Goal: Navigation & Orientation: Find specific page/section

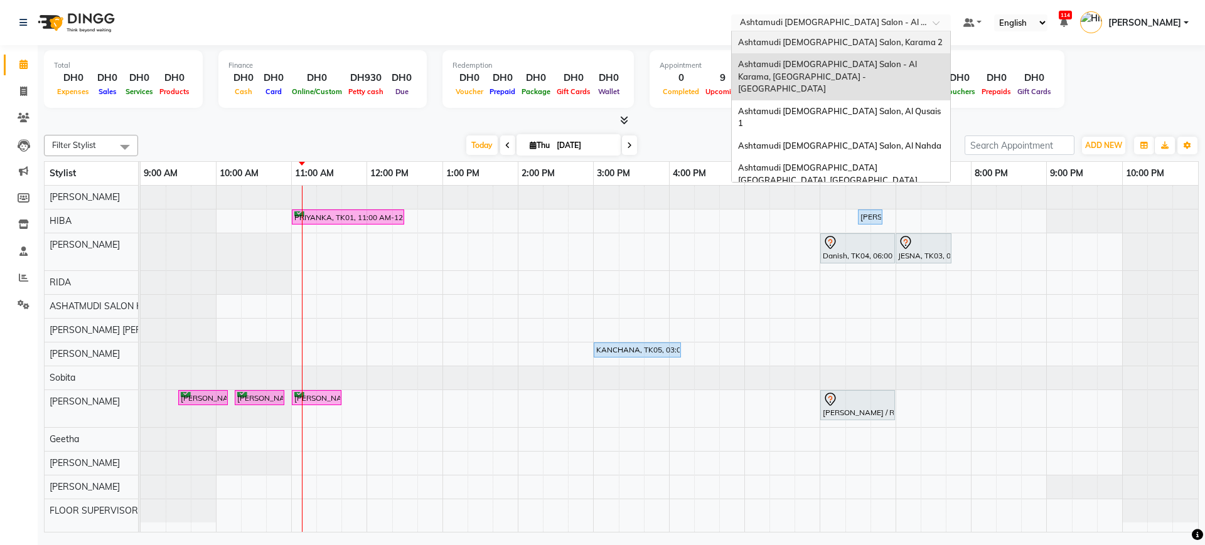
drag, startPoint x: 814, startPoint y: 25, endPoint x: 865, endPoint y: 43, distance: 54.6
click at [865, 31] on ng-select "Select Location × Ashtamudi Ladies Salon - Al Karama, Burjuman -Dubai Ashtamudi…" at bounding box center [841, 22] width 220 height 17
click at [865, 43] on span "Ashtamudi [DEMOGRAPHIC_DATA] Salon, Karama 2" at bounding box center [840, 42] width 205 height 10
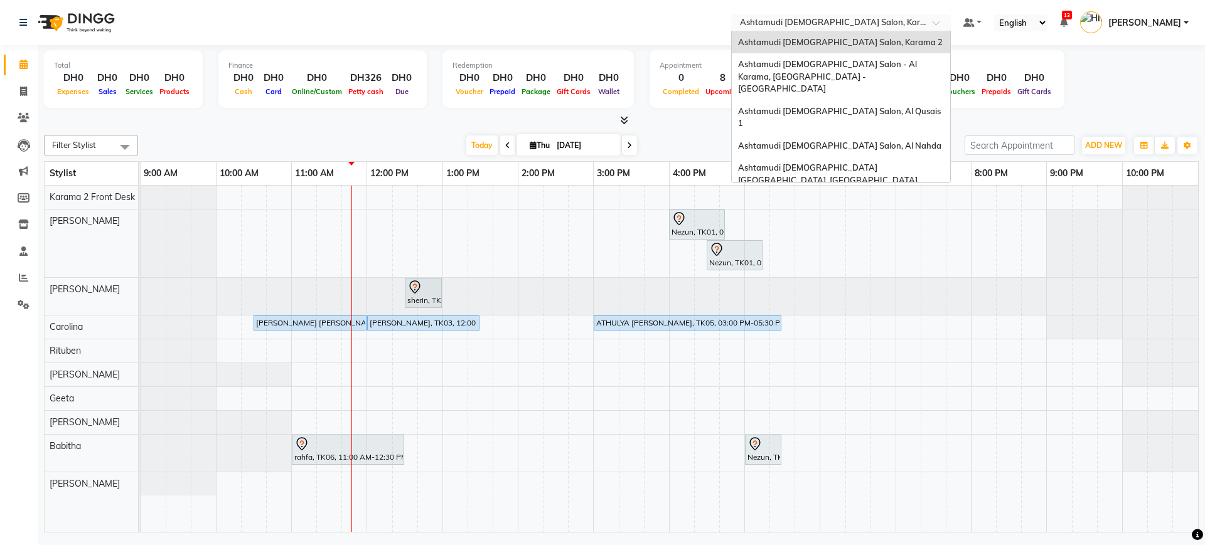
click at [839, 14] on div "Select Location × Ashtamudi Ladies Salon, Karama 2" at bounding box center [841, 22] width 220 height 17
click at [805, 63] on span "Ashtamudi [DEMOGRAPHIC_DATA] Salon - Al Karama, [GEOGRAPHIC_DATA] -[GEOGRAPHIC_…" at bounding box center [828, 76] width 181 height 35
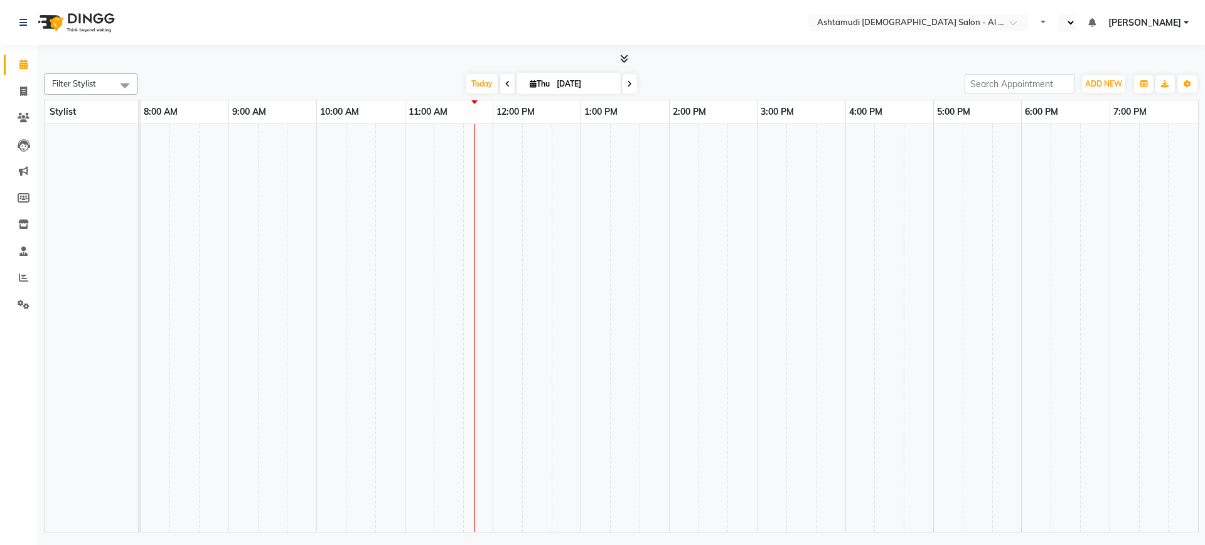
select select "en"
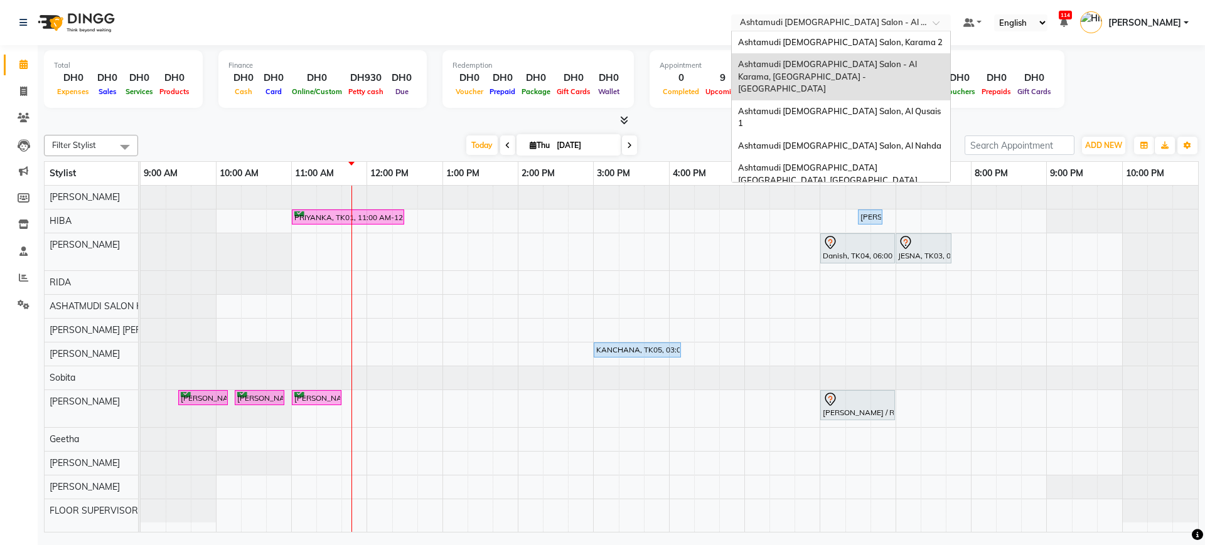
click at [826, 26] on input "text" at bounding box center [828, 24] width 182 height 13
click at [832, 106] on span "Ashtamudi [DEMOGRAPHIC_DATA] Salon, Al Qusais 1" at bounding box center [840, 117] width 205 height 23
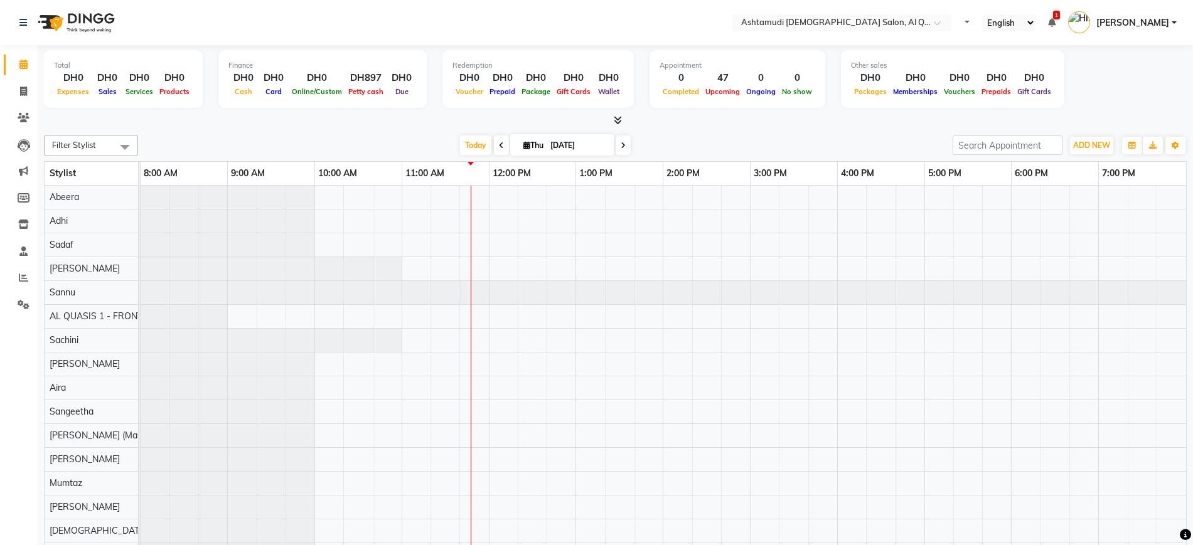
select select "en"
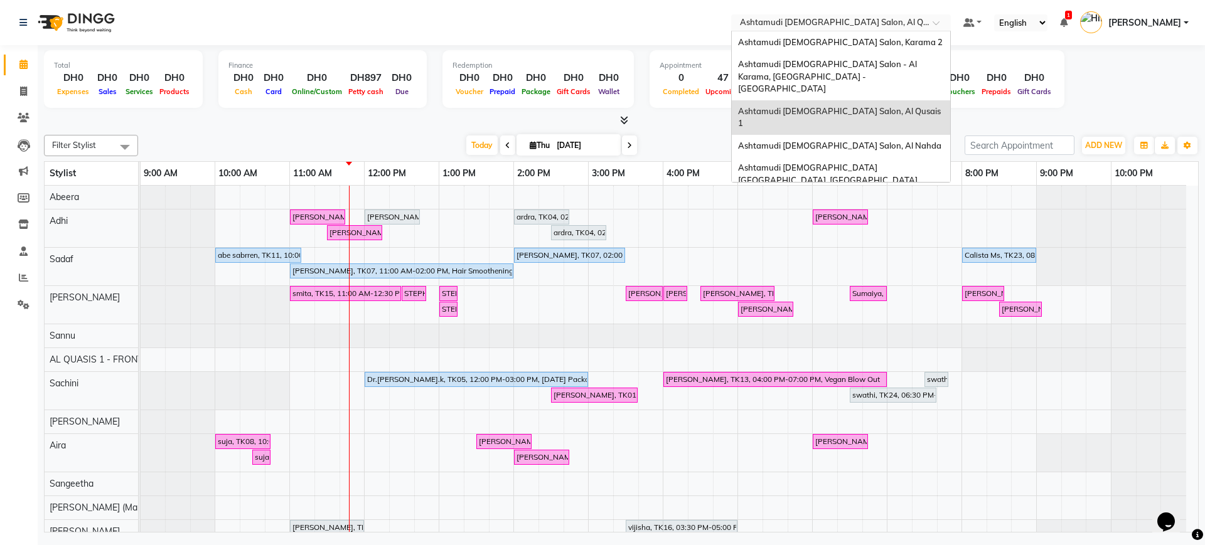
click at [836, 23] on input "text" at bounding box center [828, 24] width 182 height 13
click at [824, 141] on span "Ashtamudi [DEMOGRAPHIC_DATA] Salon, Al Nahda" at bounding box center [839, 146] width 203 height 10
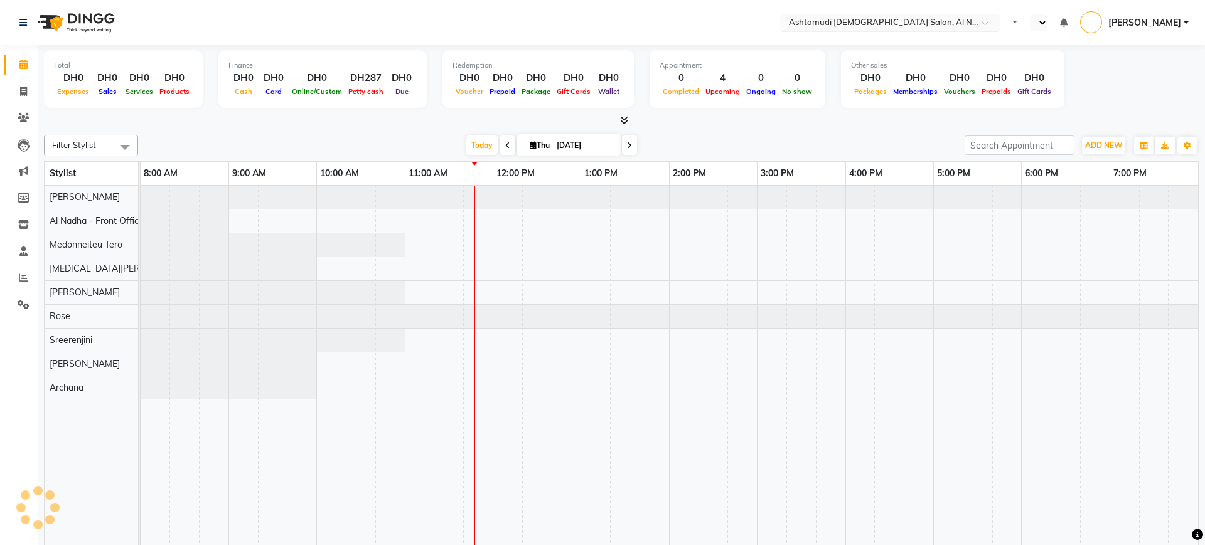
select select "en"
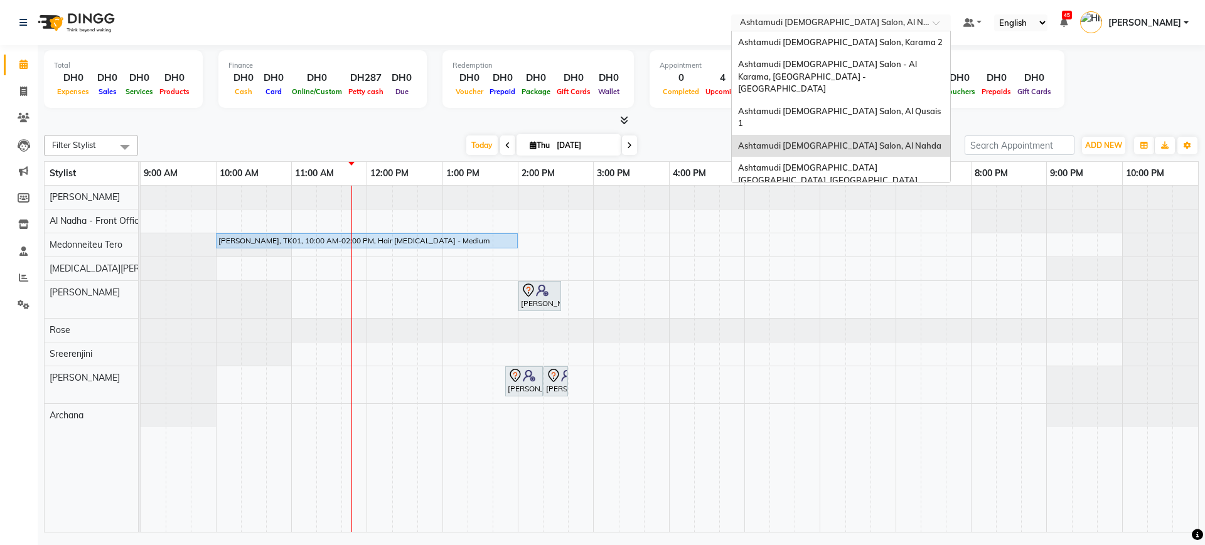
click at [865, 23] on input "text" at bounding box center [828, 24] width 182 height 13
click at [839, 157] on div "Ashtamudi [DEMOGRAPHIC_DATA] [GEOGRAPHIC_DATA], [GEOGRAPHIC_DATA]" at bounding box center [840, 174] width 218 height 35
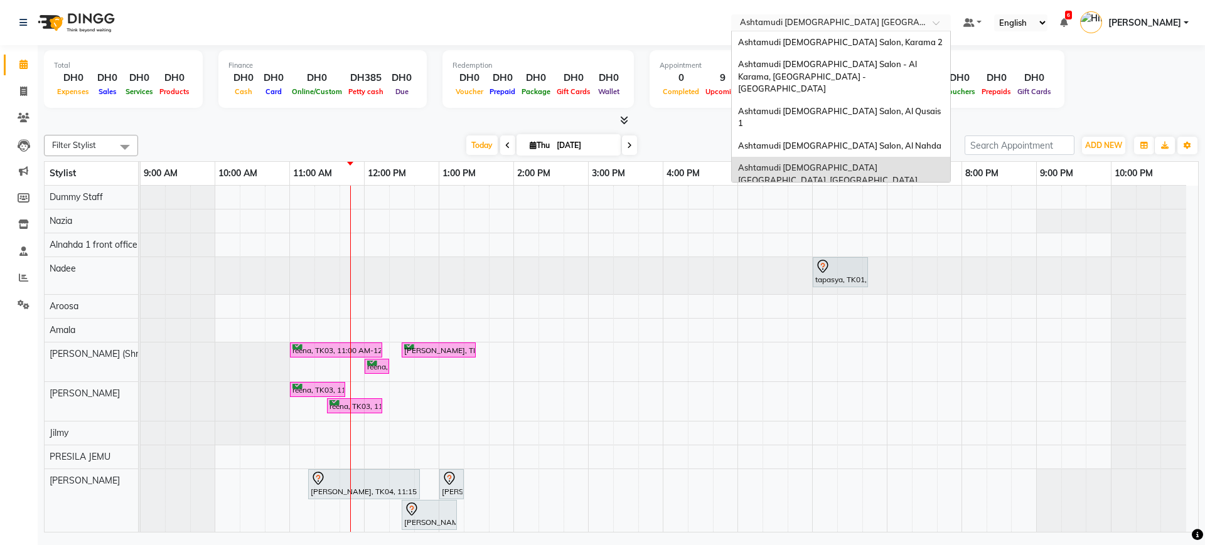
click at [880, 20] on input "text" at bounding box center [828, 24] width 182 height 13
click at [877, 197] on span "Ashtamudi [DEMOGRAPHIC_DATA] Salon (Classic Touch ) – Al Warqa, Al Warqa" at bounding box center [835, 208] width 195 height 23
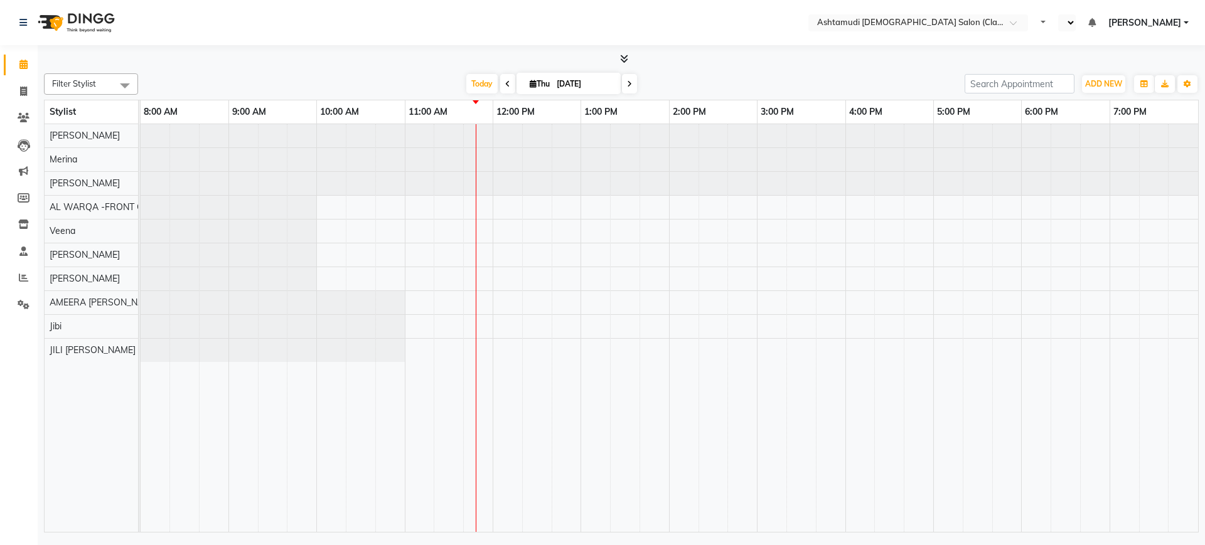
select select "en"
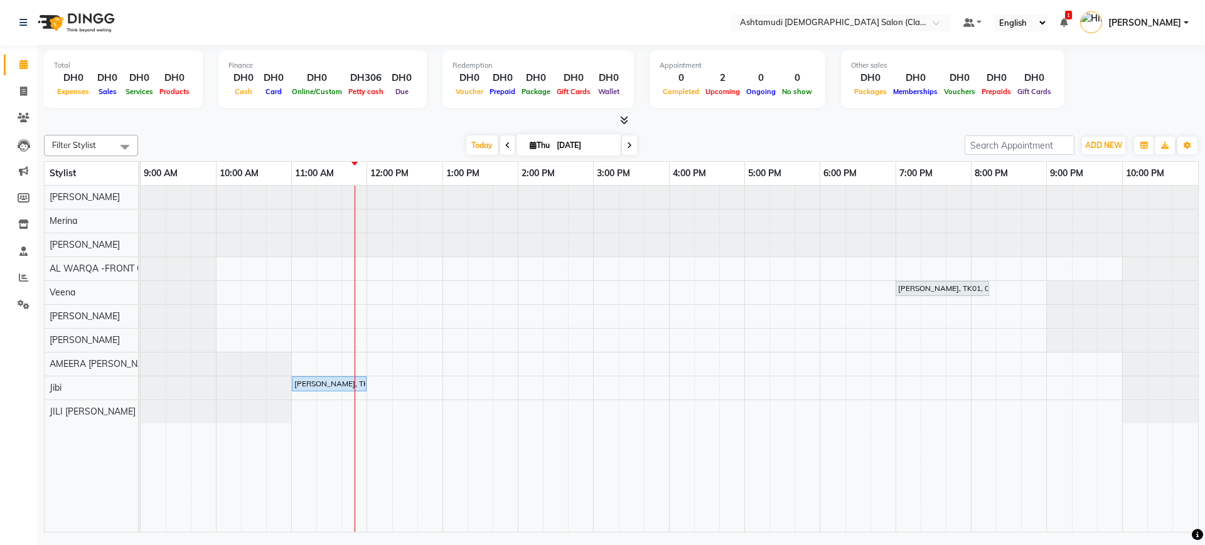
click at [624, 118] on icon at bounding box center [624, 119] width 8 height 9
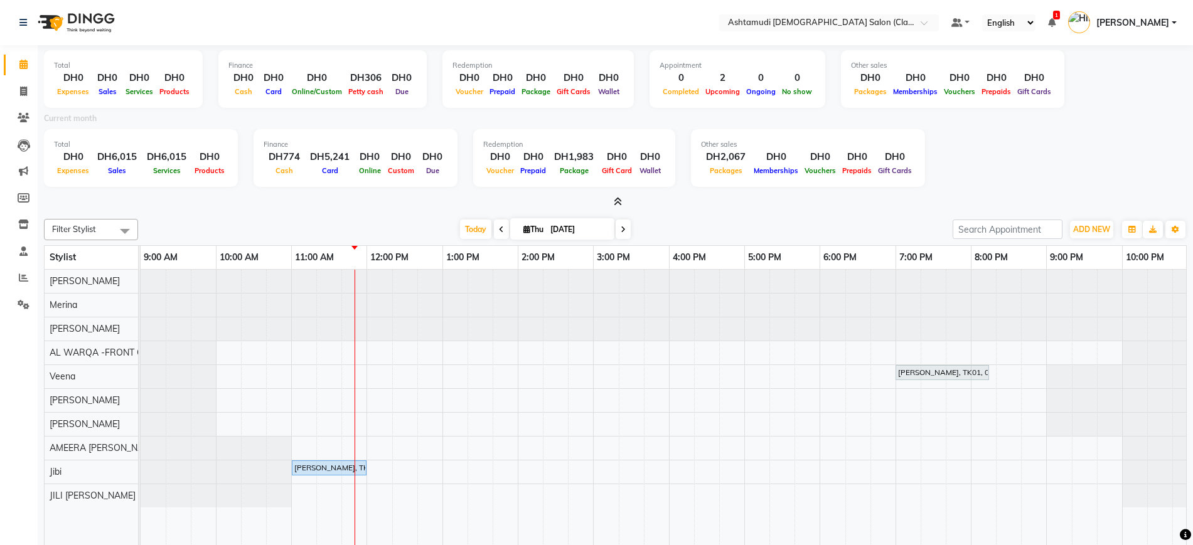
click at [729, 203] on div at bounding box center [615, 202] width 1142 height 13
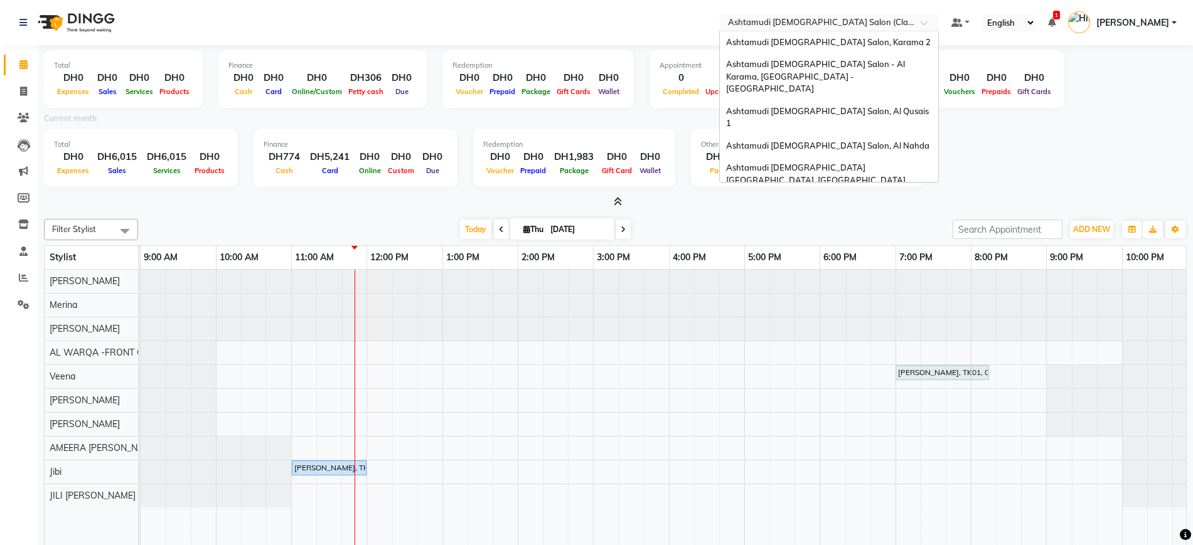
click at [792, 18] on input "text" at bounding box center [816, 24] width 182 height 13
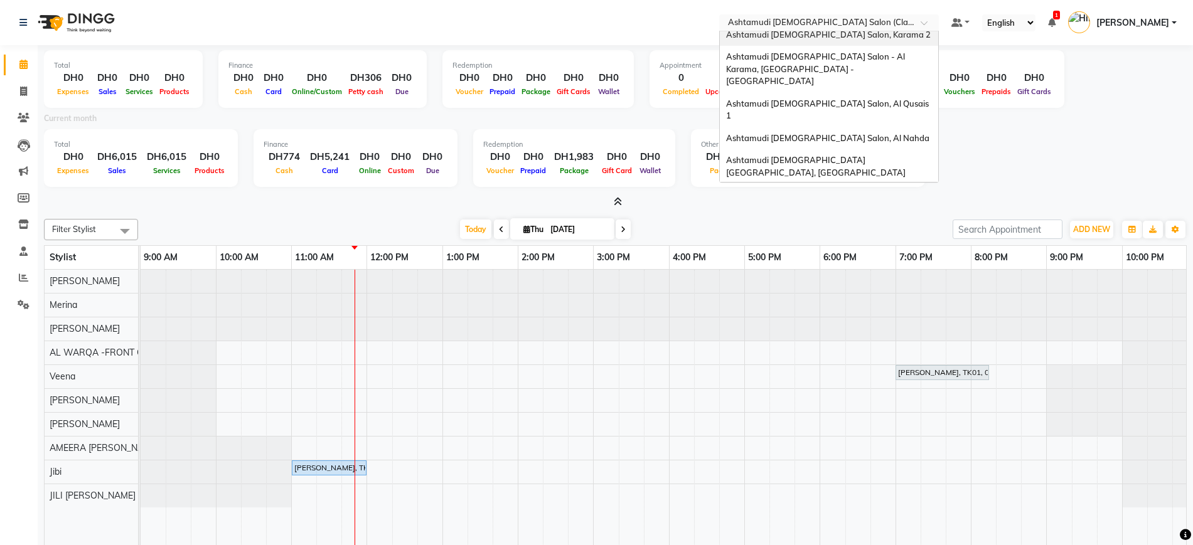
click at [804, 45] on div "Ashtamudi [DEMOGRAPHIC_DATA] Salon, Karama 2" at bounding box center [829, 35] width 218 height 23
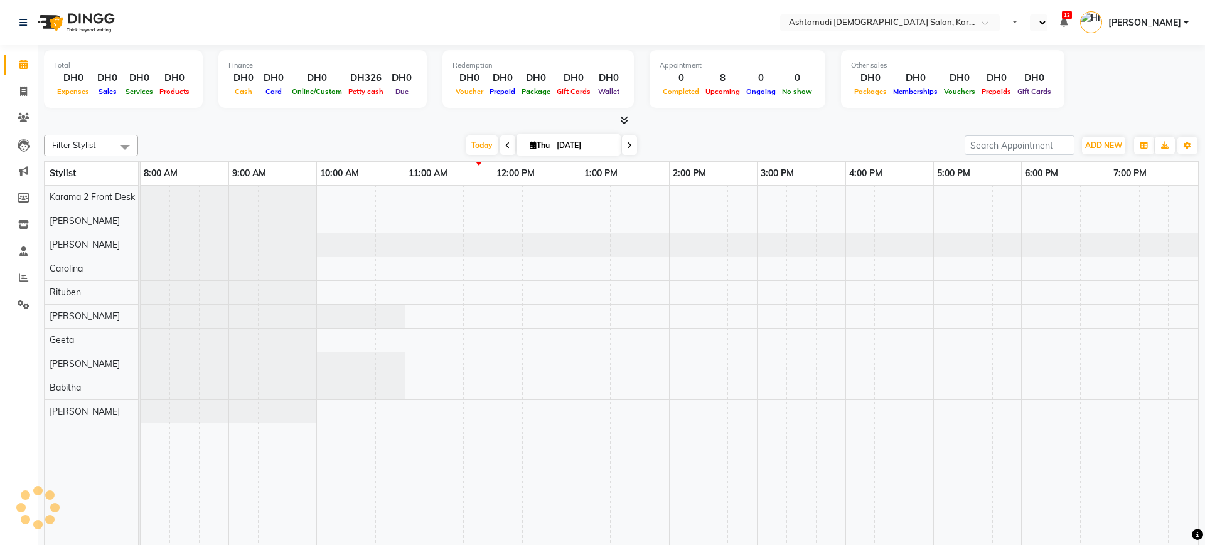
select select "en"
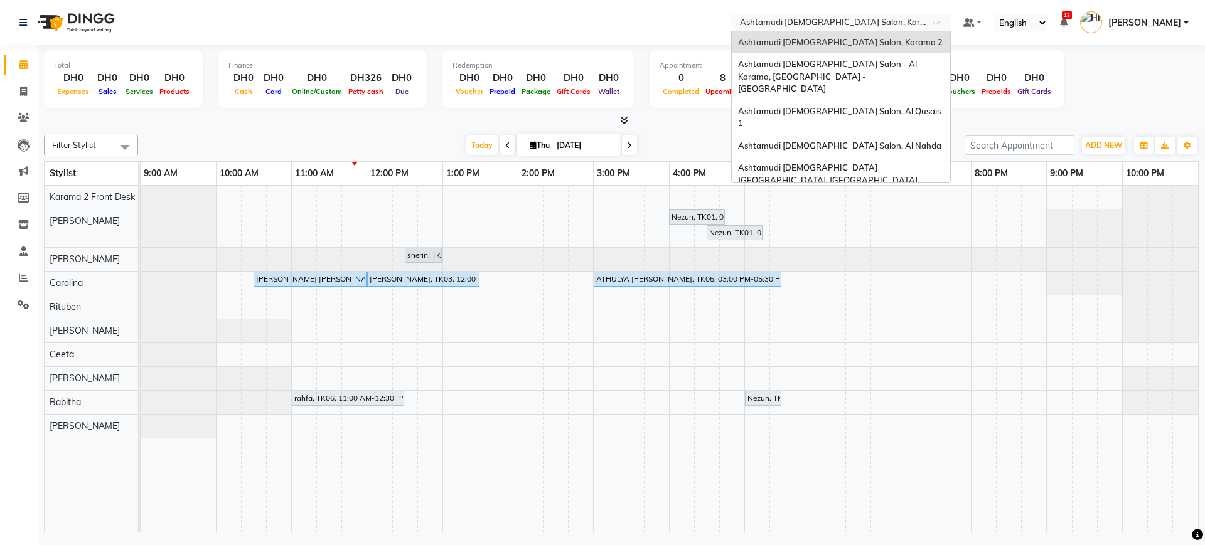
click at [799, 26] on input "text" at bounding box center [828, 24] width 182 height 13
click at [810, 69] on div "Ashtamudi [DEMOGRAPHIC_DATA] Salon - Al Karama, [GEOGRAPHIC_DATA] -[GEOGRAPHIC_…" at bounding box center [840, 76] width 218 height 47
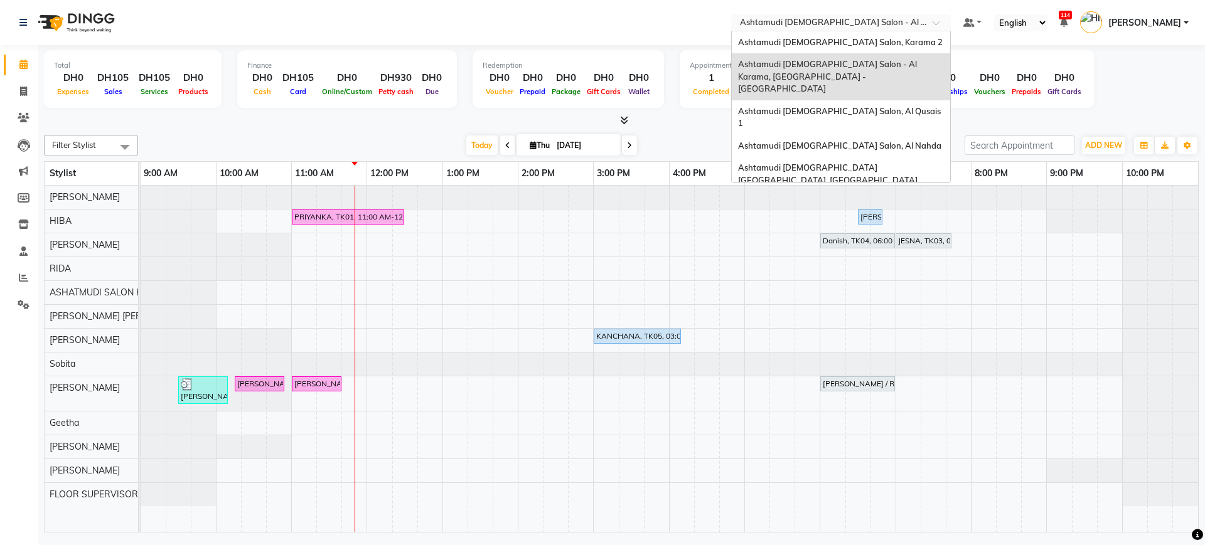
click at [833, 22] on input "text" at bounding box center [828, 24] width 182 height 13
click at [841, 106] on span "Ashtamudi [DEMOGRAPHIC_DATA] Salon, Al Qusais 1" at bounding box center [840, 117] width 205 height 23
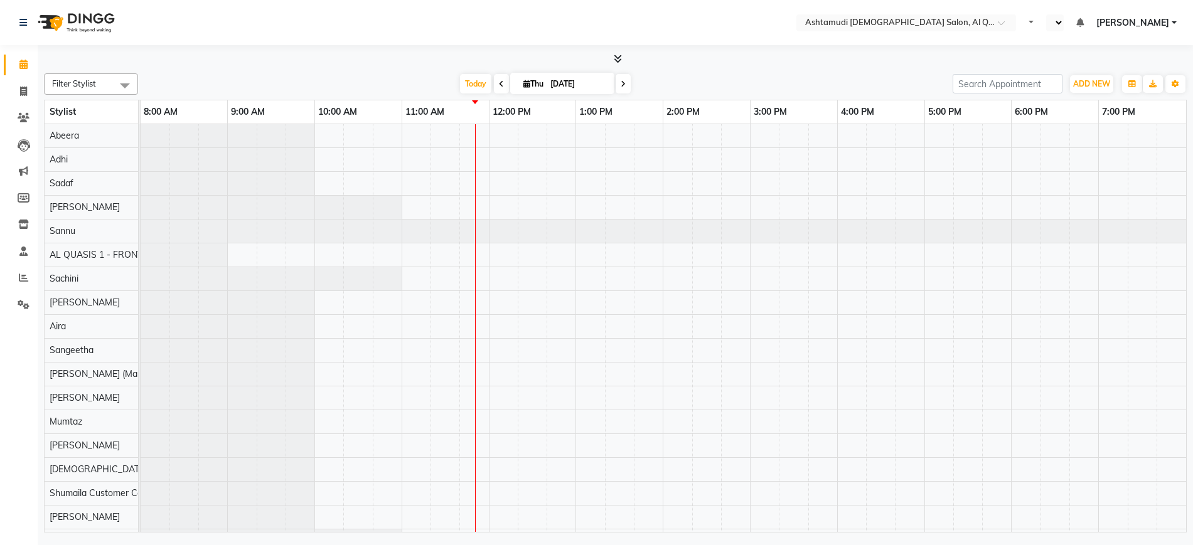
select select "en"
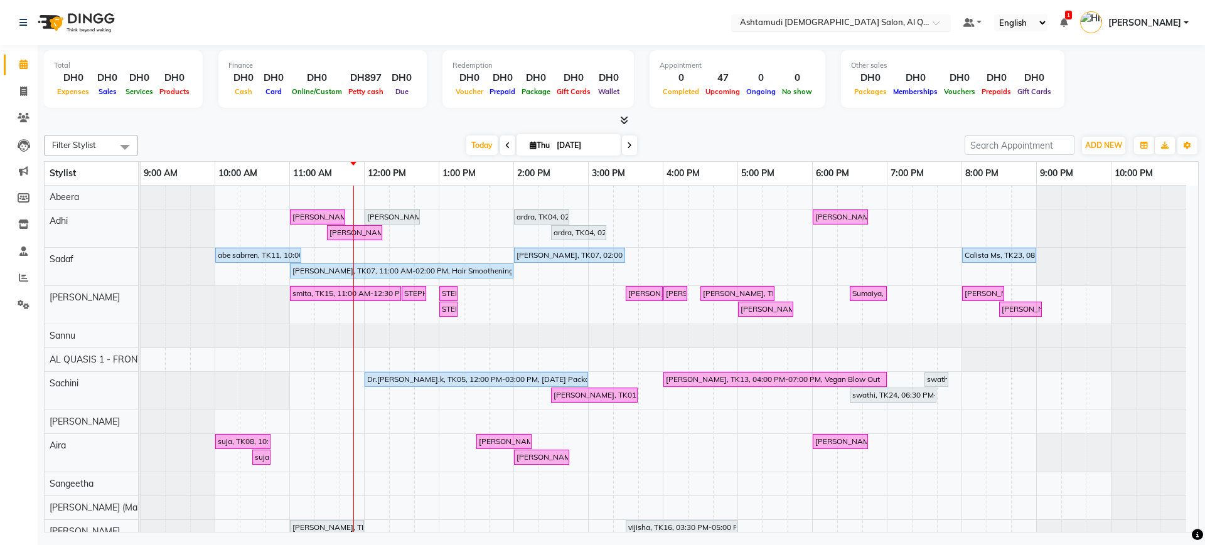
click at [839, 27] on input "text" at bounding box center [828, 24] width 182 height 13
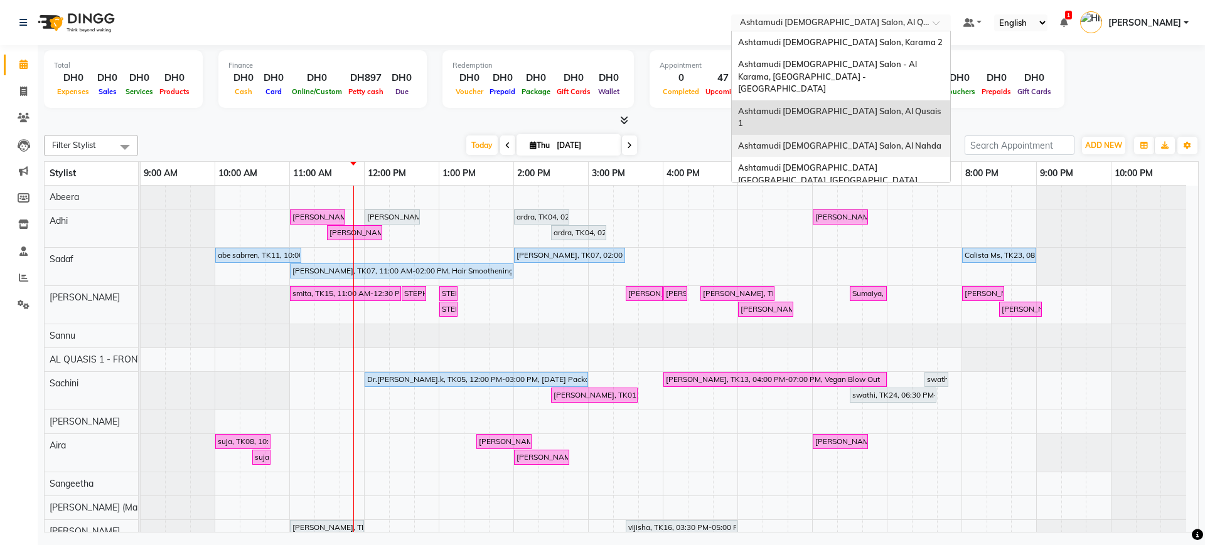
click at [849, 135] on div "Ashtamudi [DEMOGRAPHIC_DATA] Salon, Al Nahda" at bounding box center [840, 146] width 218 height 23
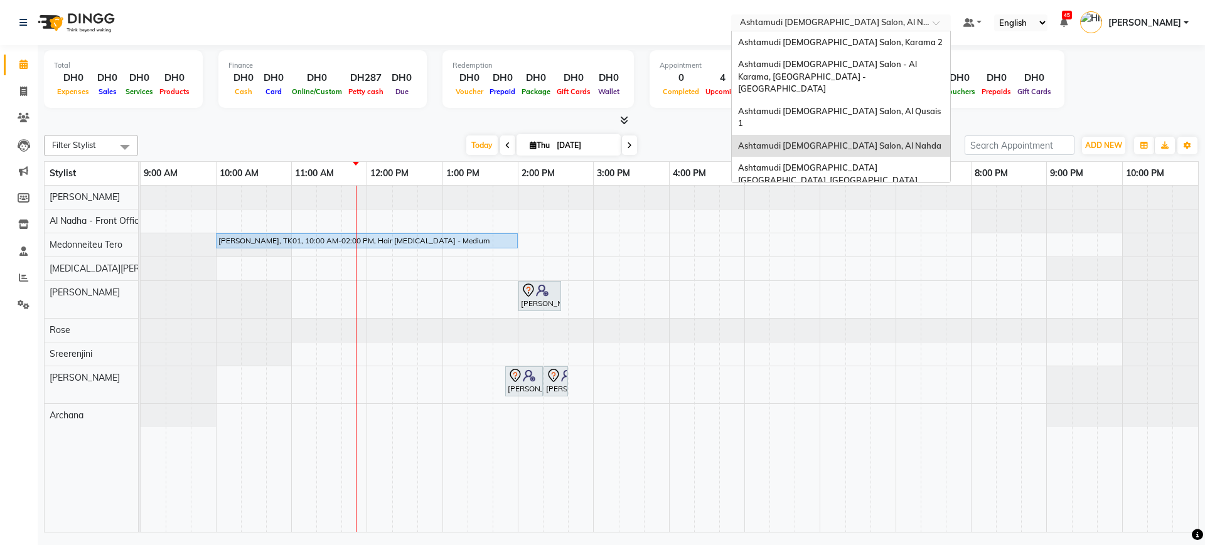
click at [858, 19] on input "text" at bounding box center [828, 24] width 182 height 13
click at [866, 162] on span "Ashtamudi [DEMOGRAPHIC_DATA] [GEOGRAPHIC_DATA], [GEOGRAPHIC_DATA]" at bounding box center [827, 173] width 179 height 23
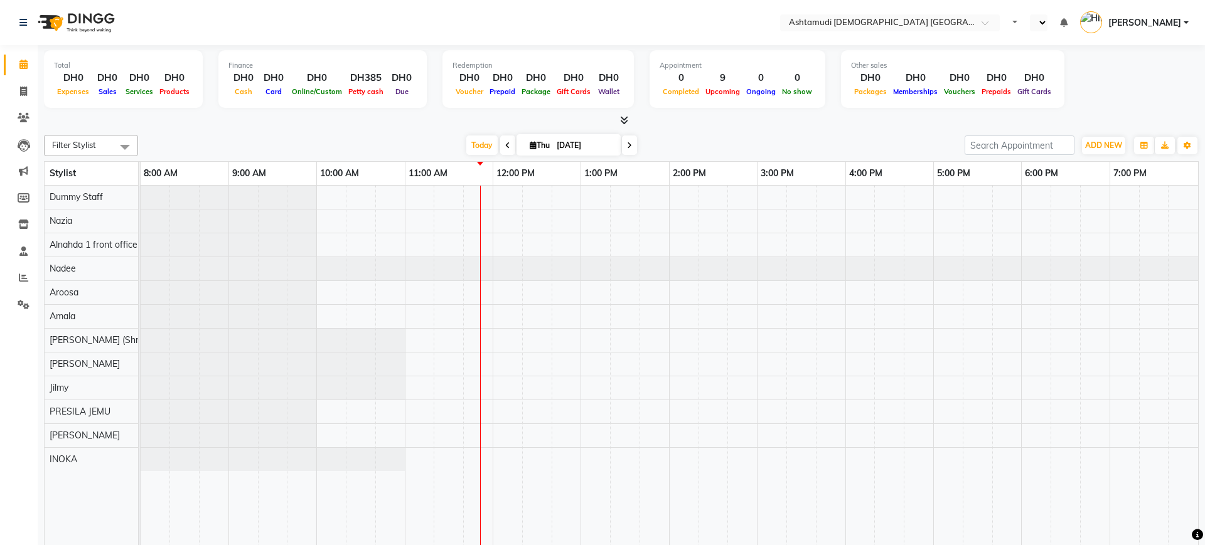
select select "en"
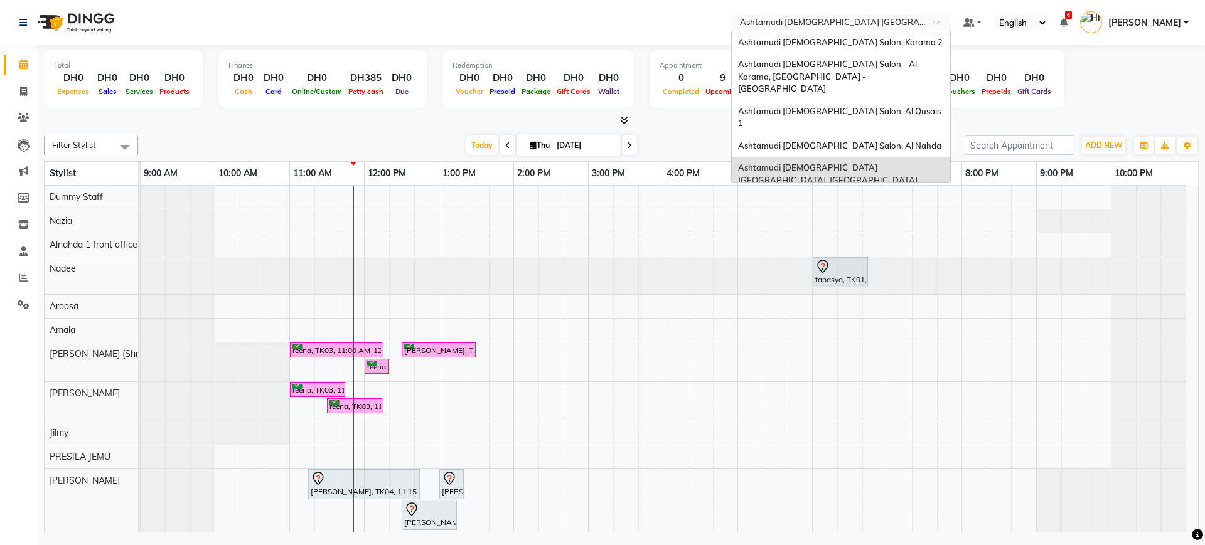
click at [882, 21] on input "text" at bounding box center [828, 24] width 182 height 13
click at [890, 191] on div "Ashtamudi [DEMOGRAPHIC_DATA] Salon (Classic Touch ) – Al Warqa, Al Warqa" at bounding box center [840, 208] width 218 height 35
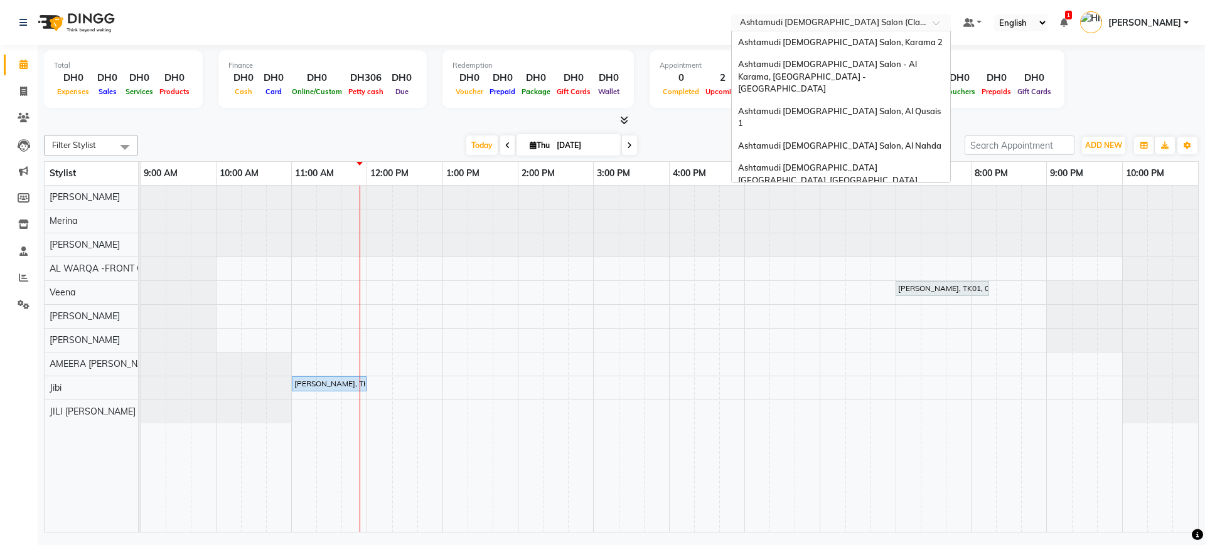
scroll to position [8, 0]
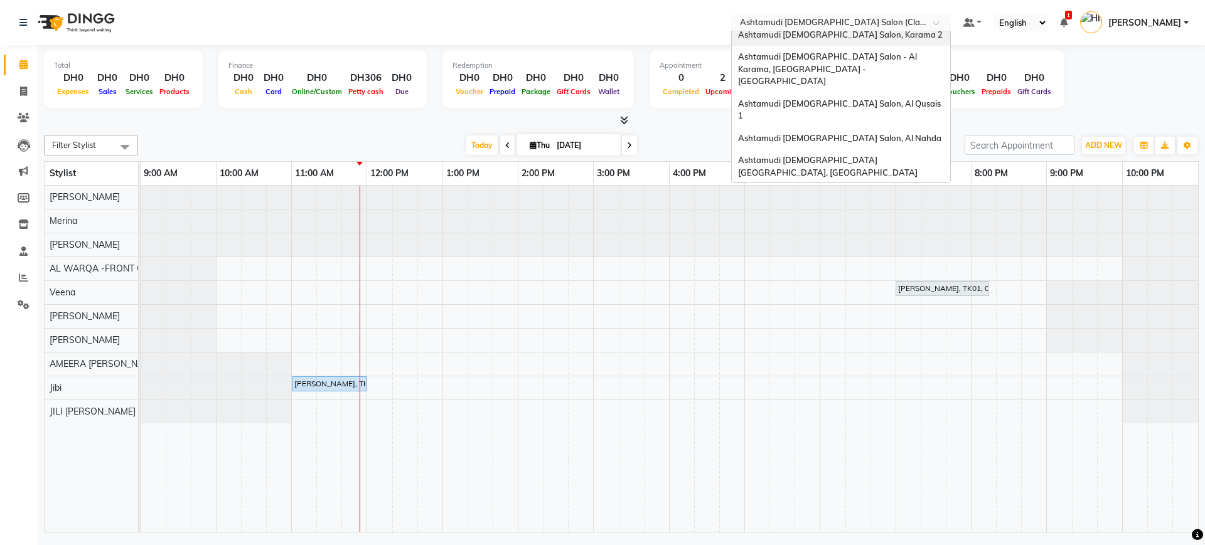
drag, startPoint x: 818, startPoint y: 19, endPoint x: 824, endPoint y: 36, distance: 18.7
click at [824, 31] on ng-select "Select Location × Ashtamudi Ladies Salon (Classic Touch ) – Al Warqa, Al Warqa …" at bounding box center [841, 22] width 220 height 17
click at [824, 36] on span "Ashtamudi [DEMOGRAPHIC_DATA] Salon, Karama 2" at bounding box center [840, 34] width 205 height 10
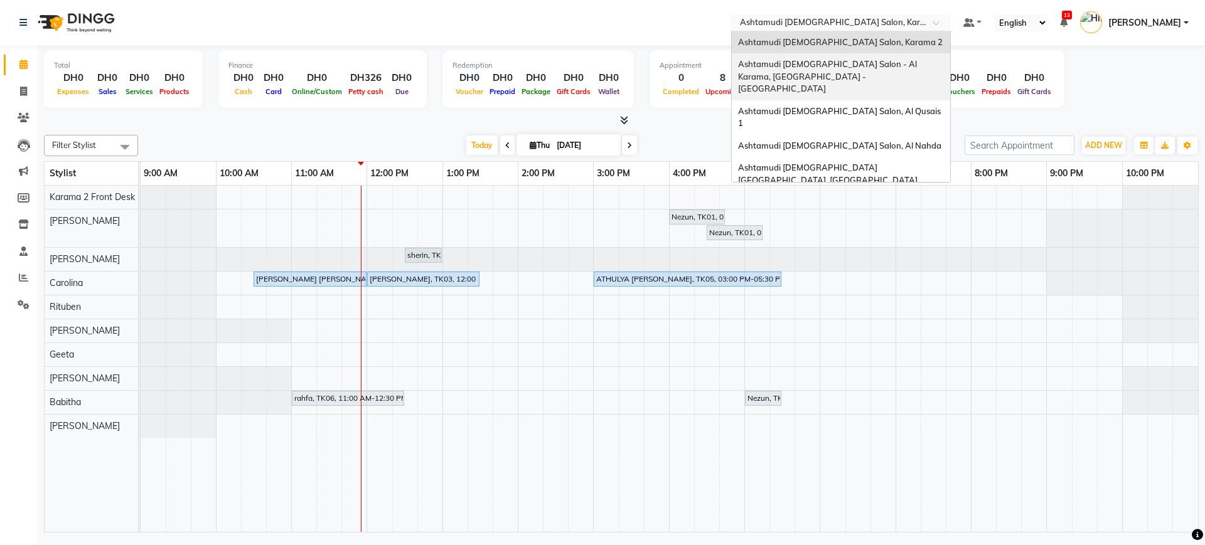
drag, startPoint x: 826, startPoint y: 26, endPoint x: 827, endPoint y: 68, distance: 42.0
click at [827, 31] on ng-select "Select Location × Ashtamudi [DEMOGRAPHIC_DATA] Salon, Karama 2 Ashtamudi [DEMOG…" at bounding box center [841, 22] width 220 height 17
click at [827, 68] on span "Ashtamudi [DEMOGRAPHIC_DATA] Salon - Al Karama, [GEOGRAPHIC_DATA] -[GEOGRAPHIC_…" at bounding box center [828, 76] width 181 height 35
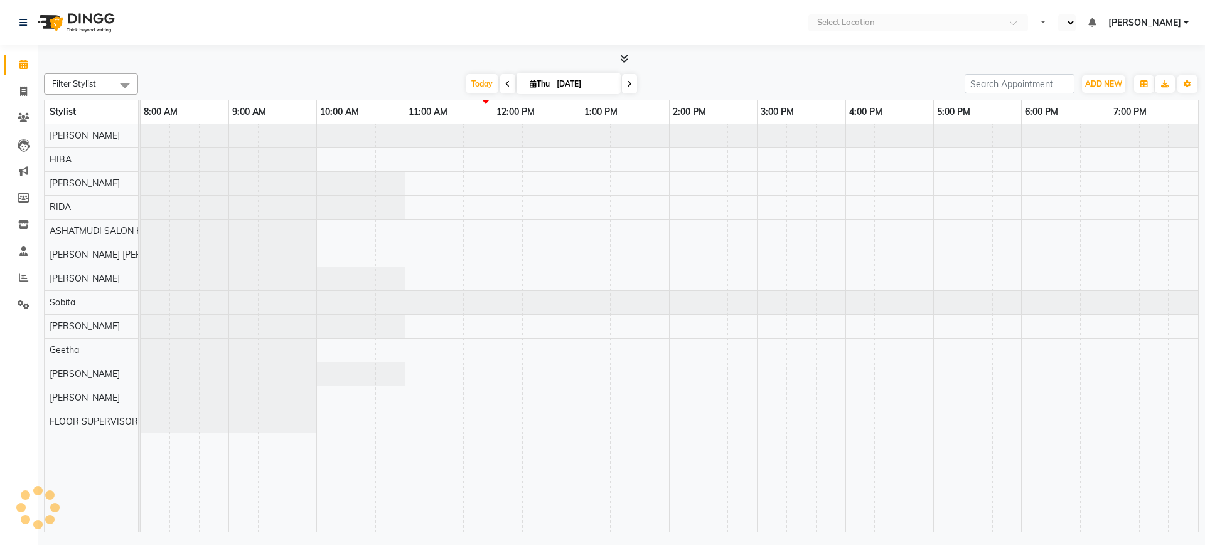
select select "en"
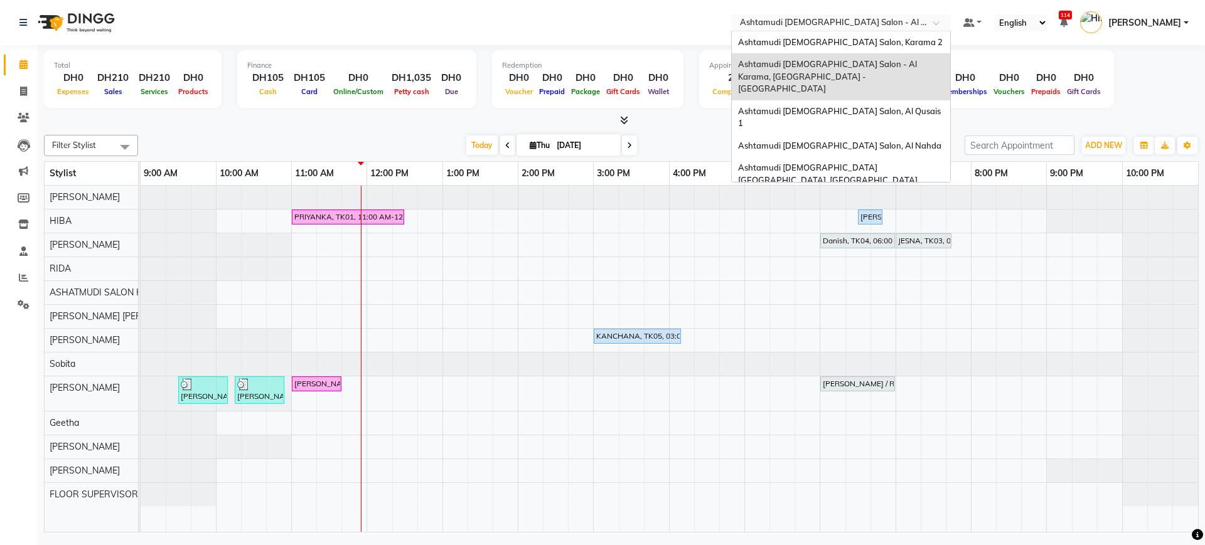
click at [819, 23] on input "text" at bounding box center [828, 24] width 182 height 13
click at [819, 40] on span "Ashtamudi [DEMOGRAPHIC_DATA] Salon, Karama 2" at bounding box center [840, 42] width 205 height 10
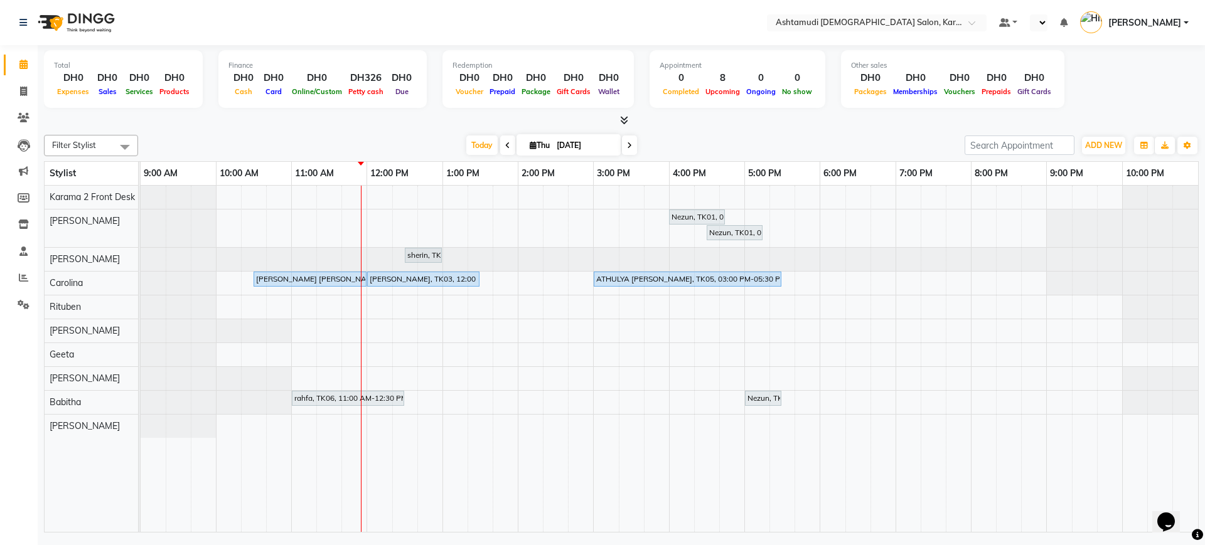
select select "en"
